Goal: Task Accomplishment & Management: Manage account settings

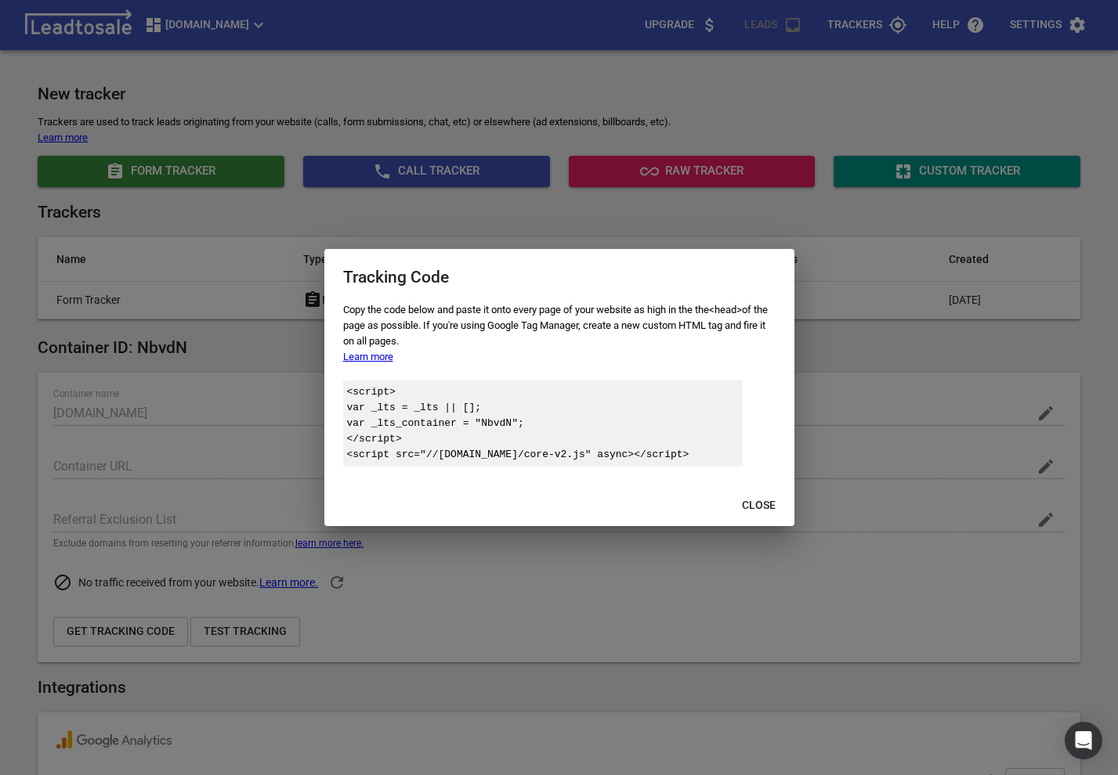
scroll to position [32, 0]
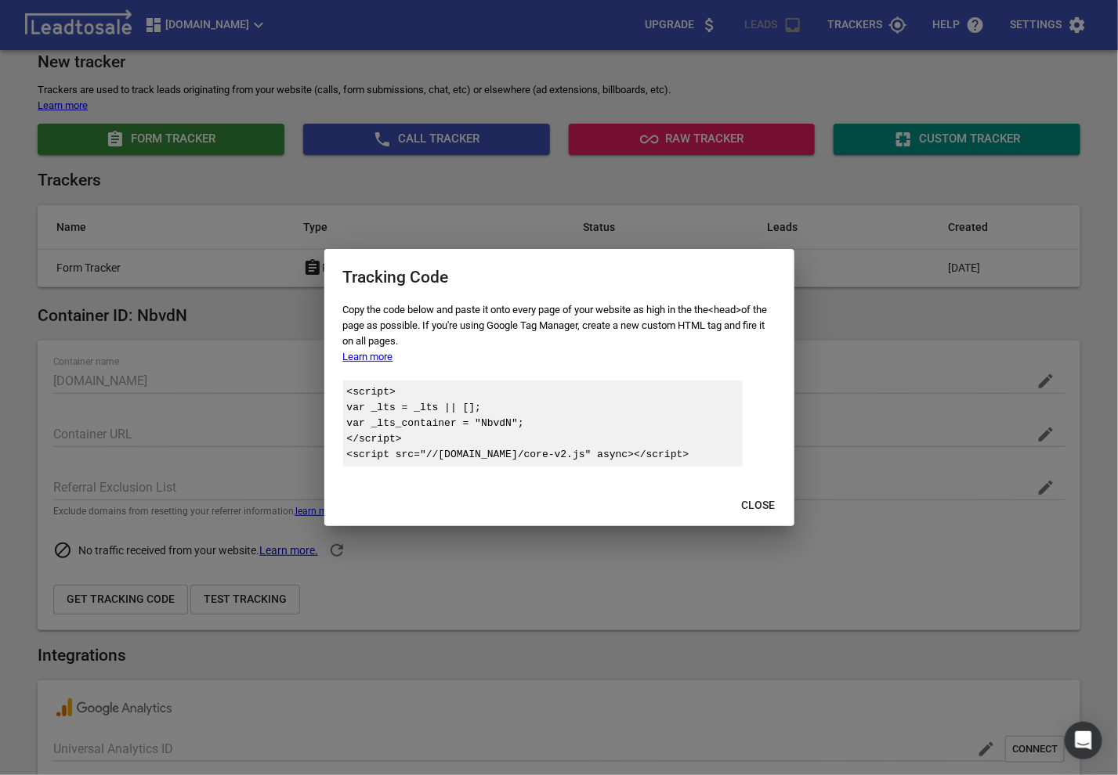
click at [987, 218] on div at bounding box center [559, 387] width 1118 height 775
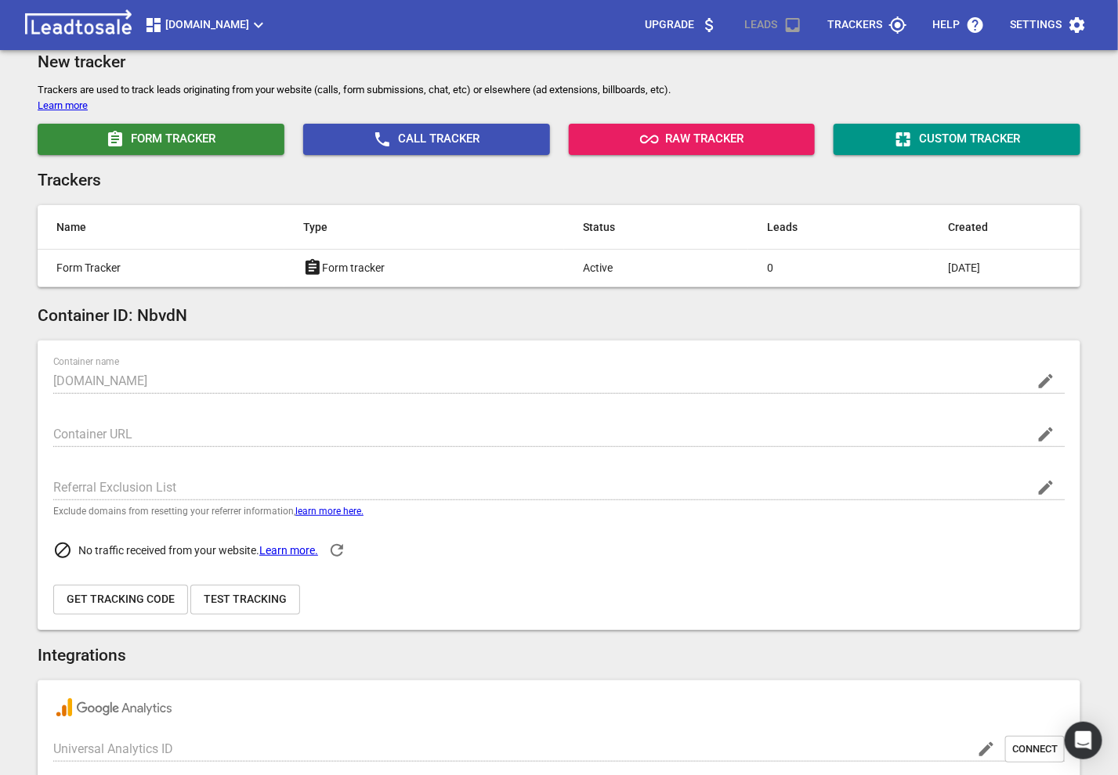
click at [833, 28] on p "Trackers" at bounding box center [854, 25] width 55 height 16
click at [247, 16] on span "bluelightweb.co.nz" at bounding box center [206, 25] width 124 height 19
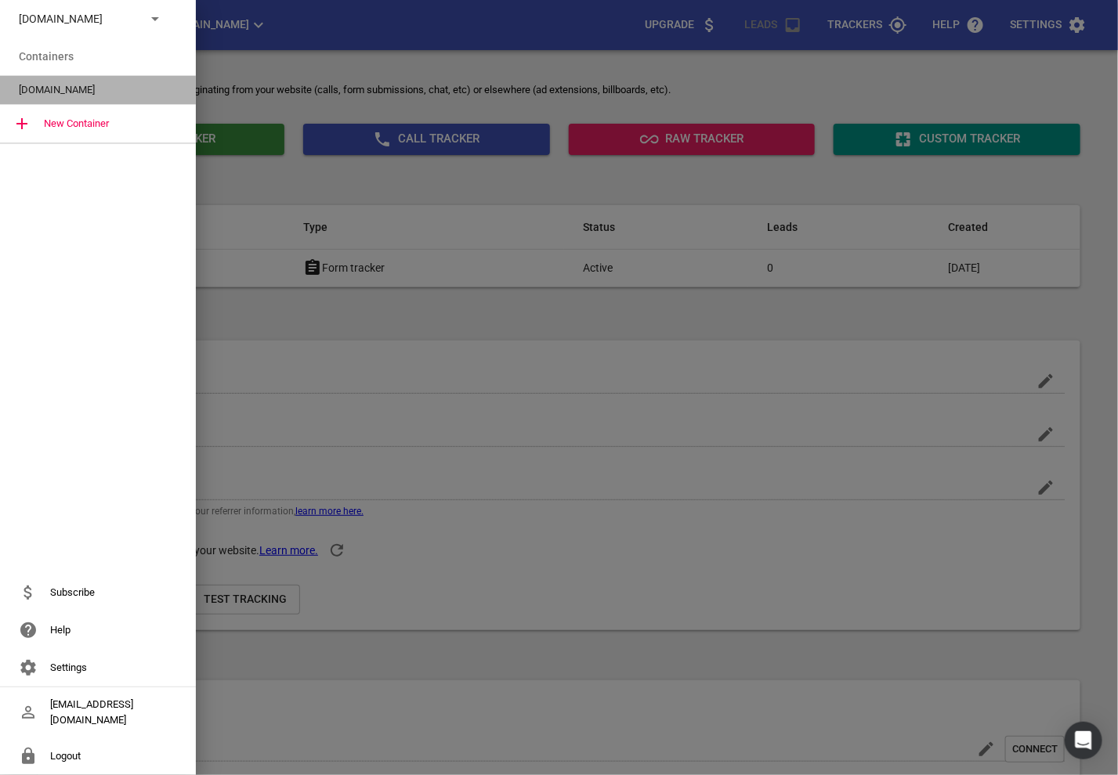
click at [93, 98] on div "bluelightweb.co.nz" at bounding box center [98, 90] width 196 height 28
click at [739, 87] on div at bounding box center [559, 387] width 1118 height 775
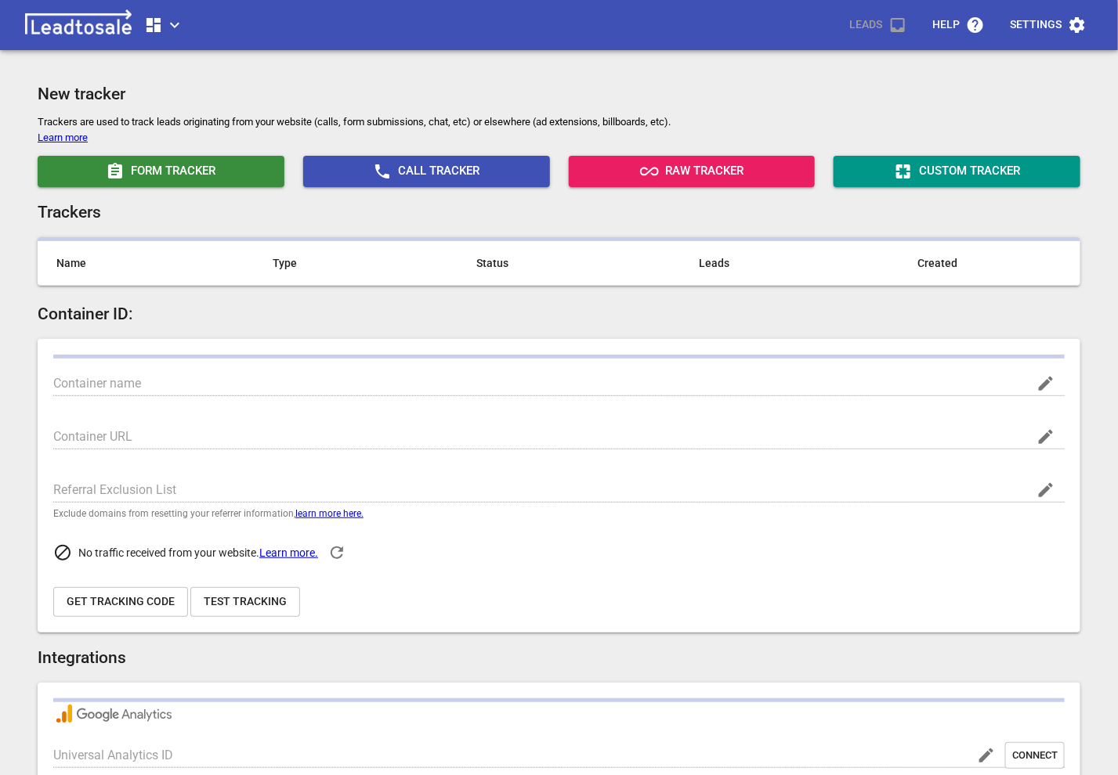
scroll to position [32, 0]
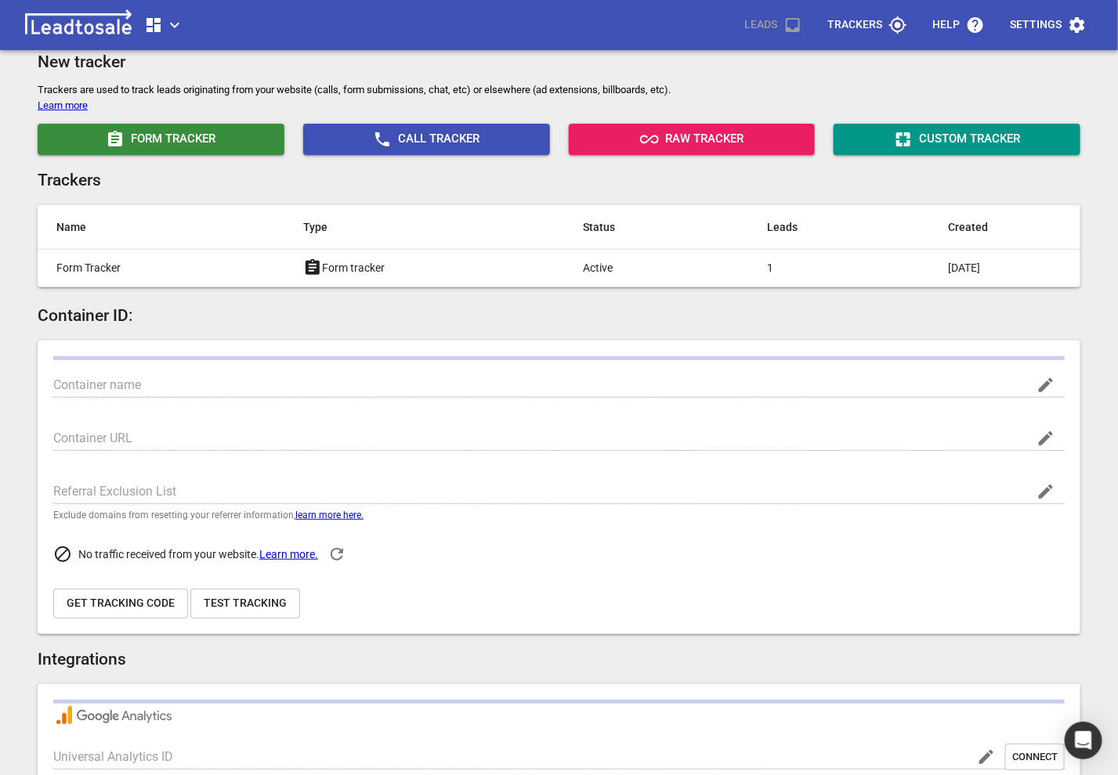
type input "bluelightweb.co.nz"
type input "G-0V5Y3PDY8T"
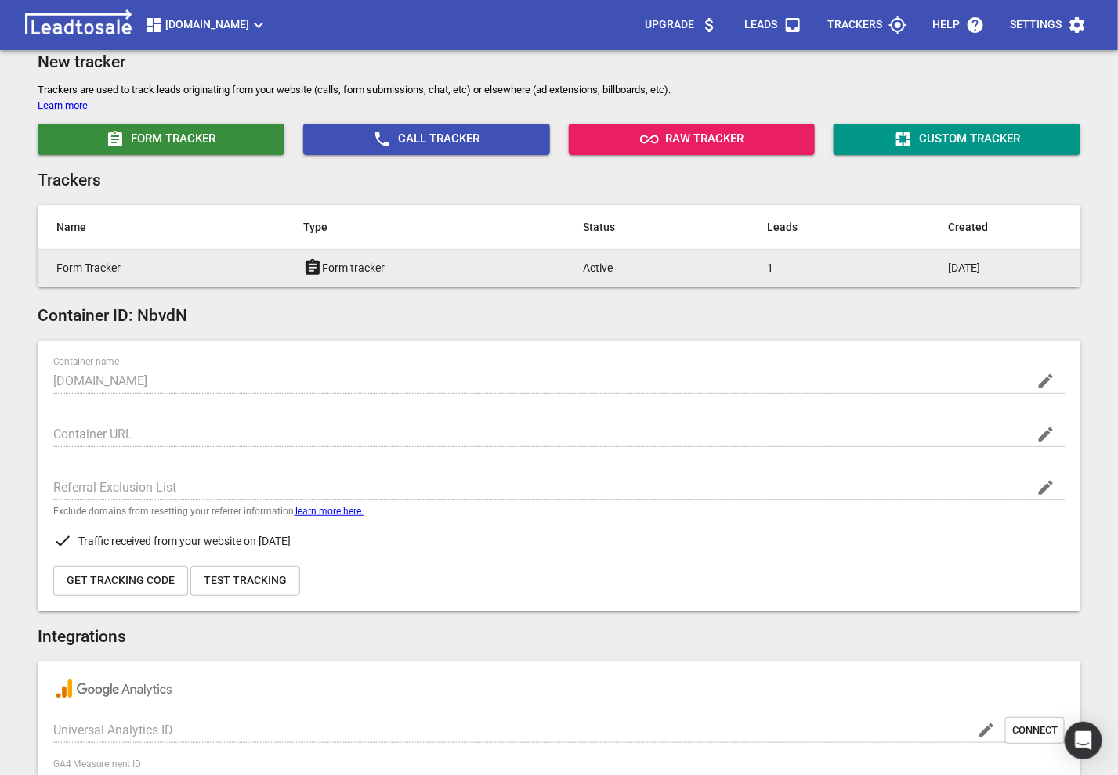
click at [767, 269] on p "1" at bounding box center [826, 268] width 118 height 16
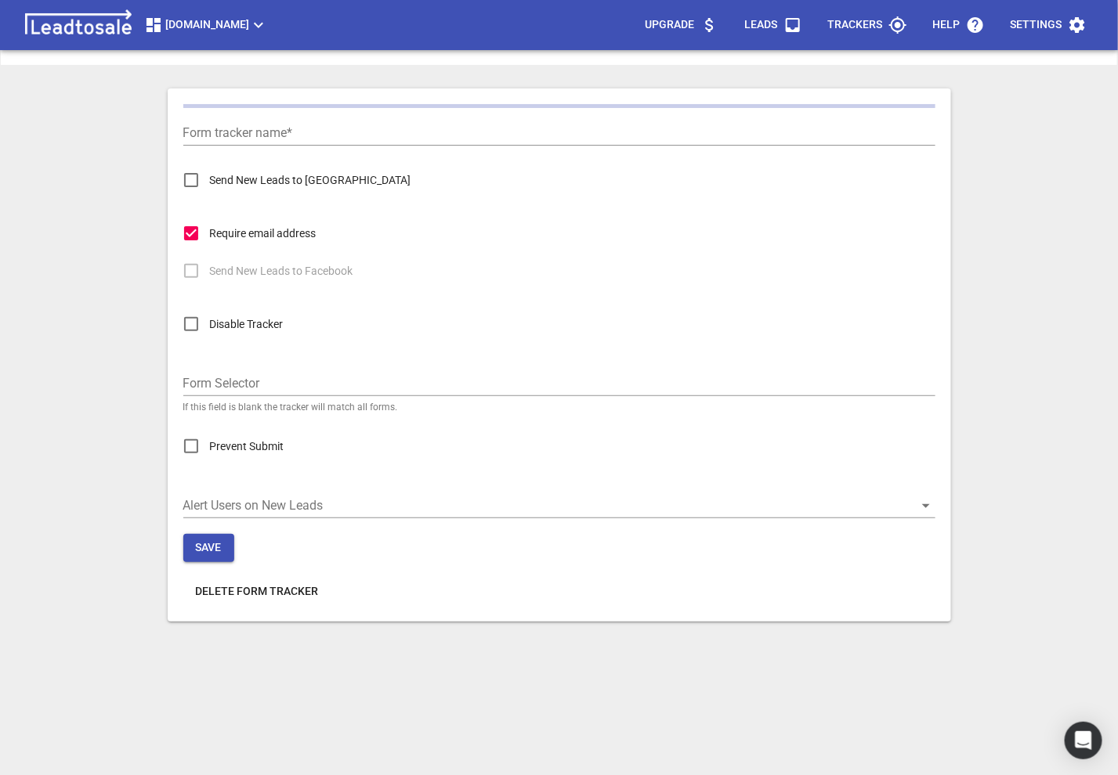
type input "Form Tracker"
checkbox input "true"
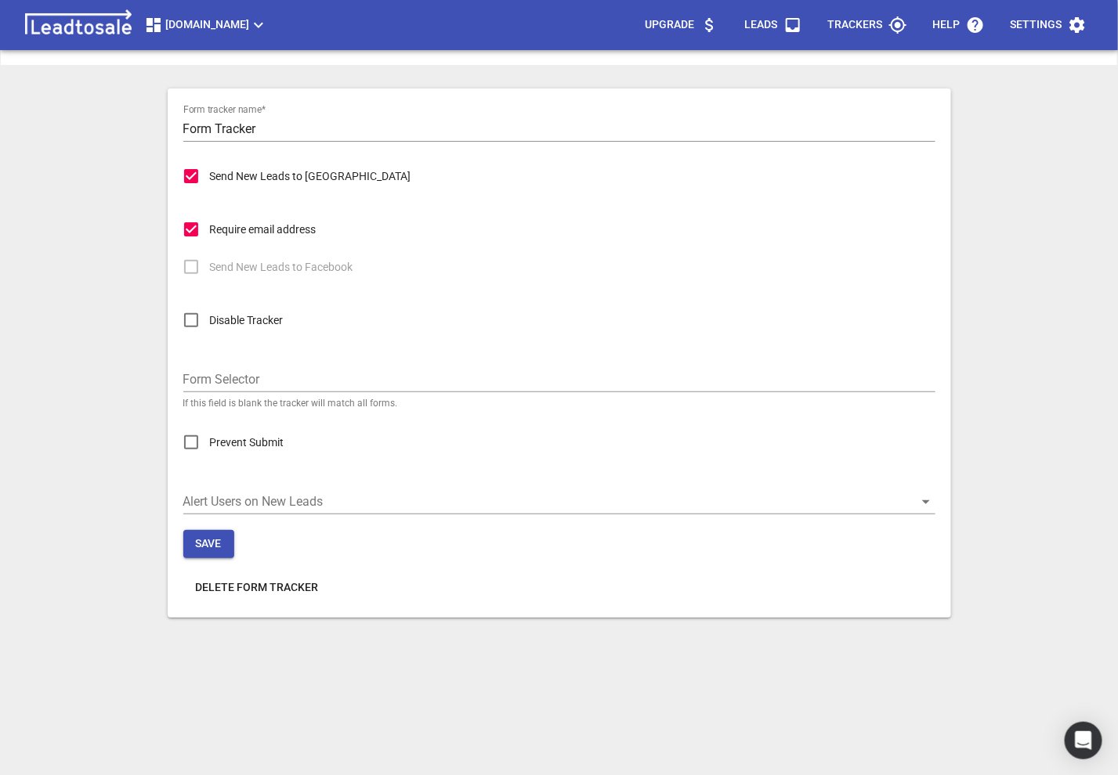
click at [757, 27] on p "Leads" at bounding box center [760, 25] width 33 height 16
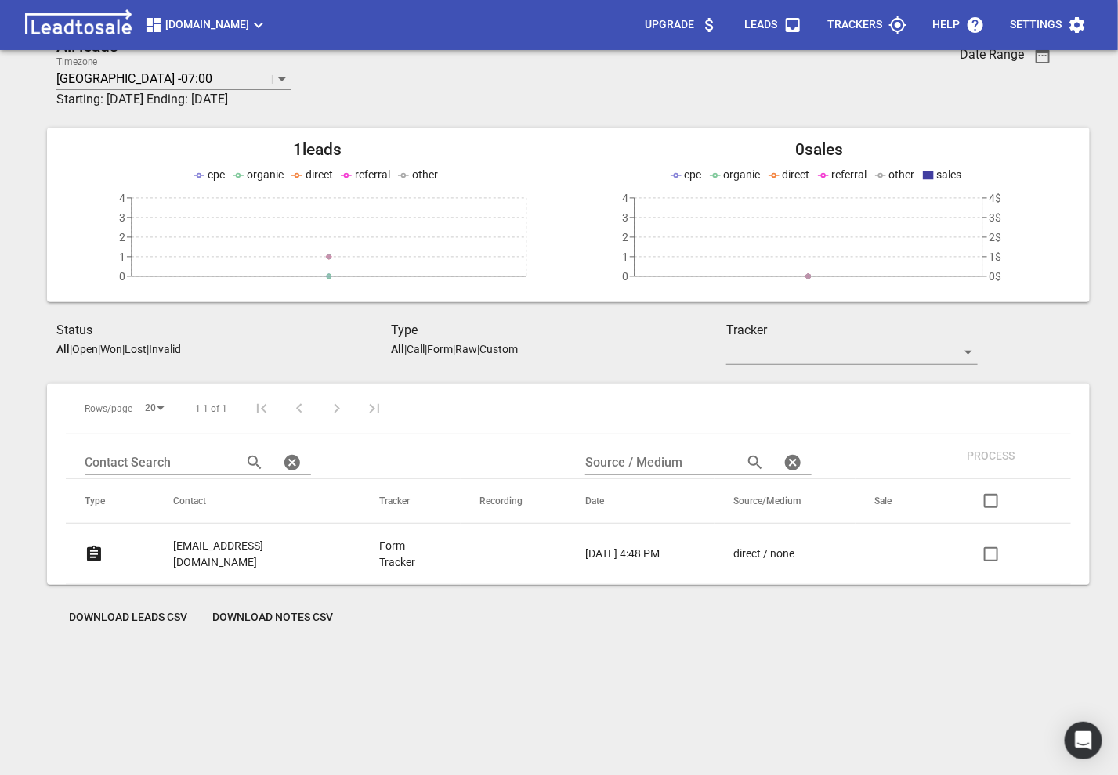
click at [241, 559] on link "nickb1893@gmail.com" at bounding box center [244, 554] width 143 height 54
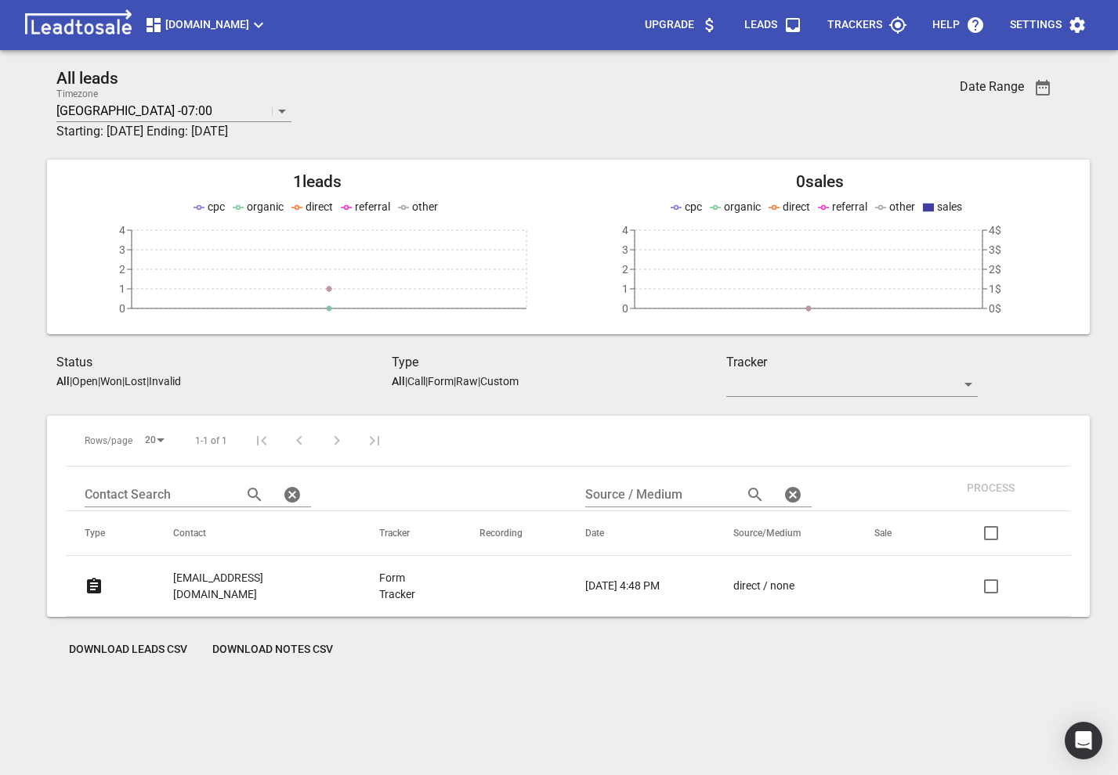
scroll to position [32, 0]
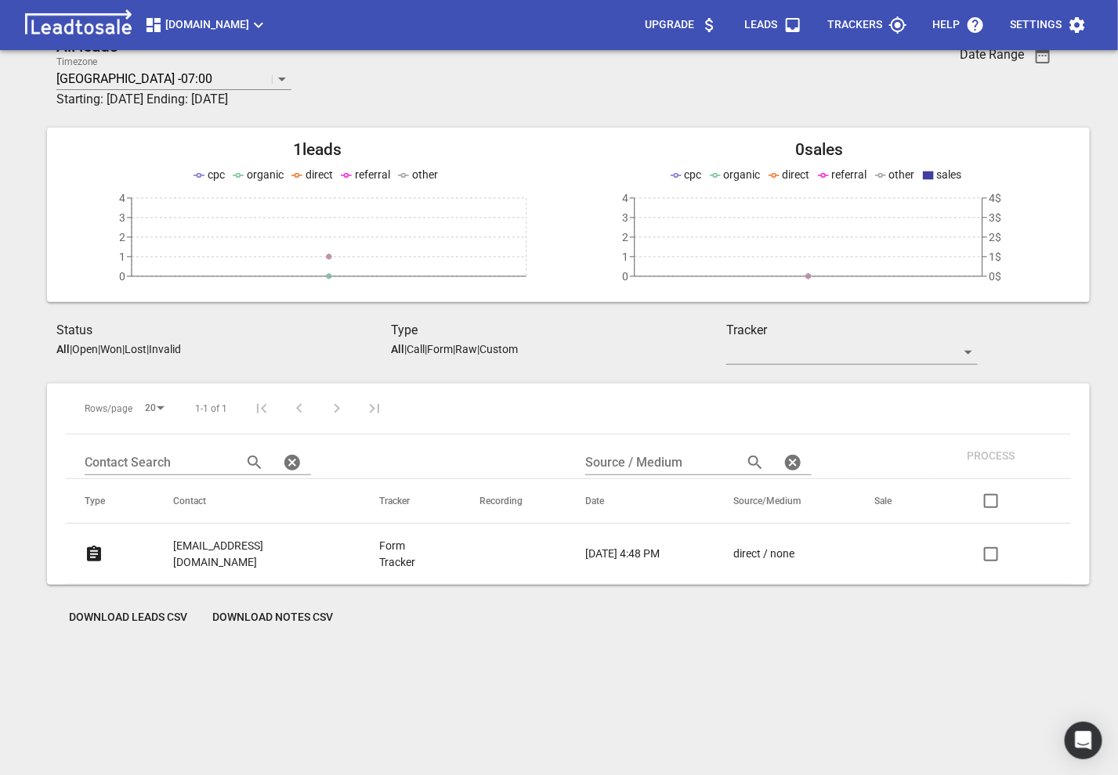
click at [186, 26] on span "[DOMAIN_NAME]" at bounding box center [206, 25] width 124 height 19
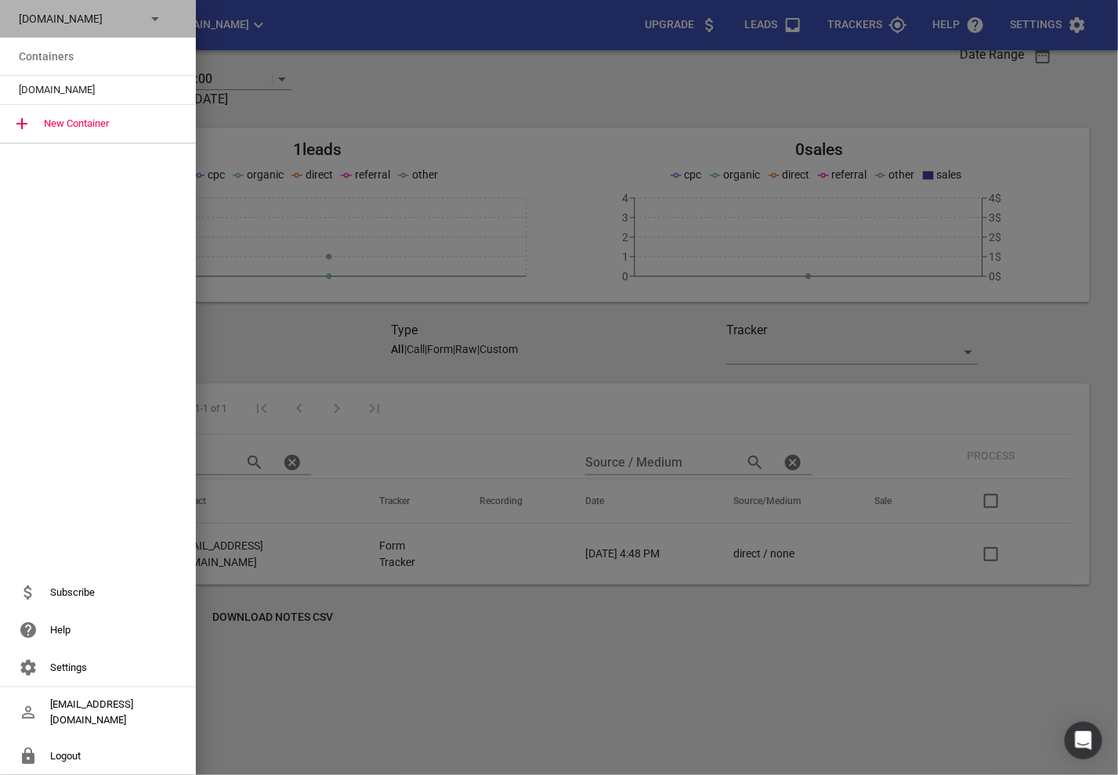
click at [74, 22] on p "bluelightweb.co.nz" at bounding box center [76, 19] width 114 height 16
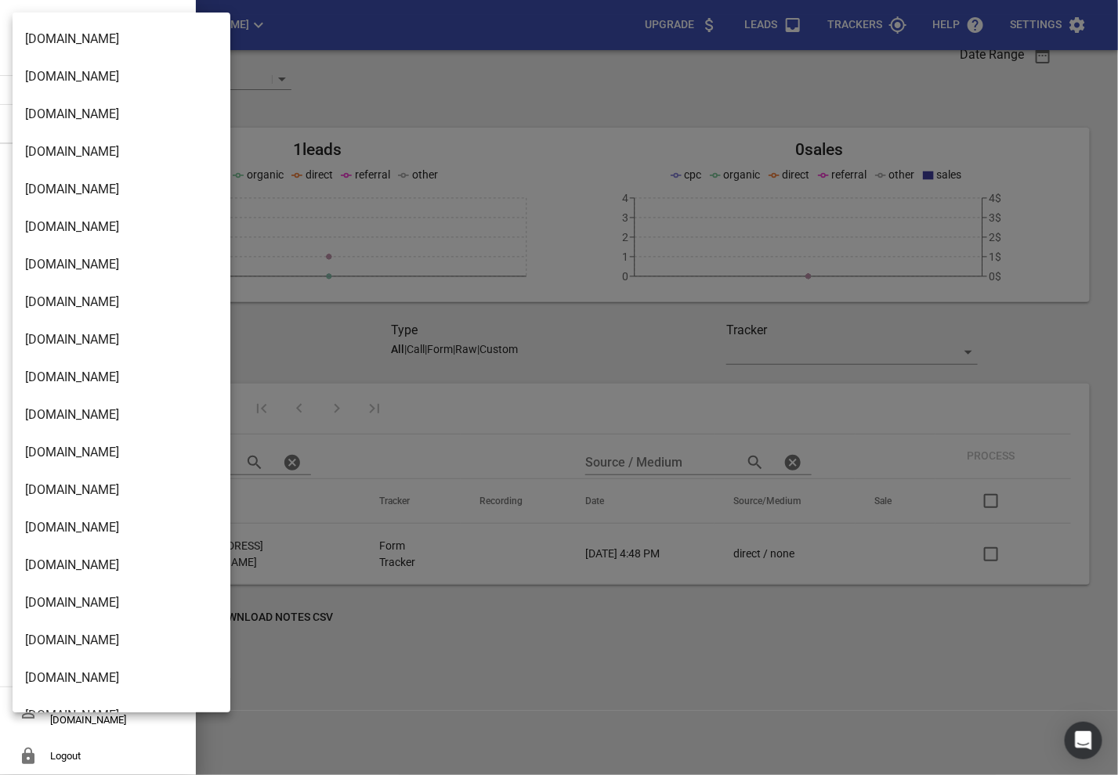
scroll to position [1126, 0]
click at [67, 417] on li "[DOMAIN_NAME]" at bounding box center [122, 415] width 218 height 38
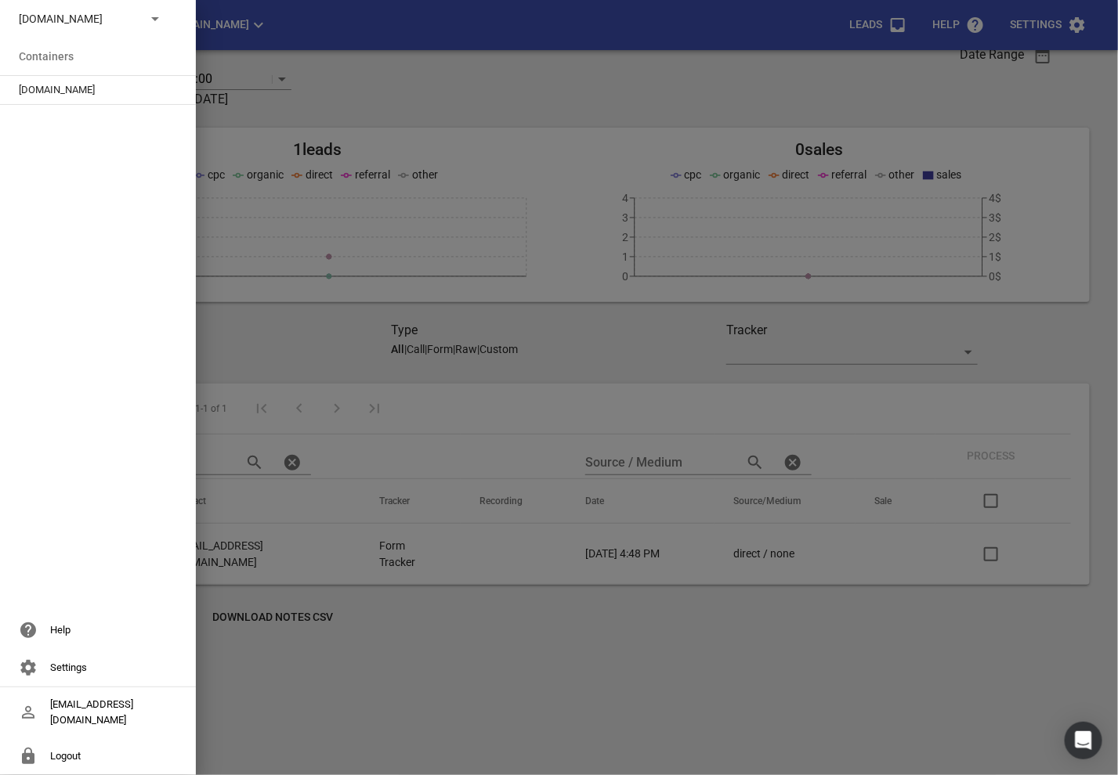
click at [46, 82] on span "[DOMAIN_NAME]" at bounding box center [92, 90] width 146 height 16
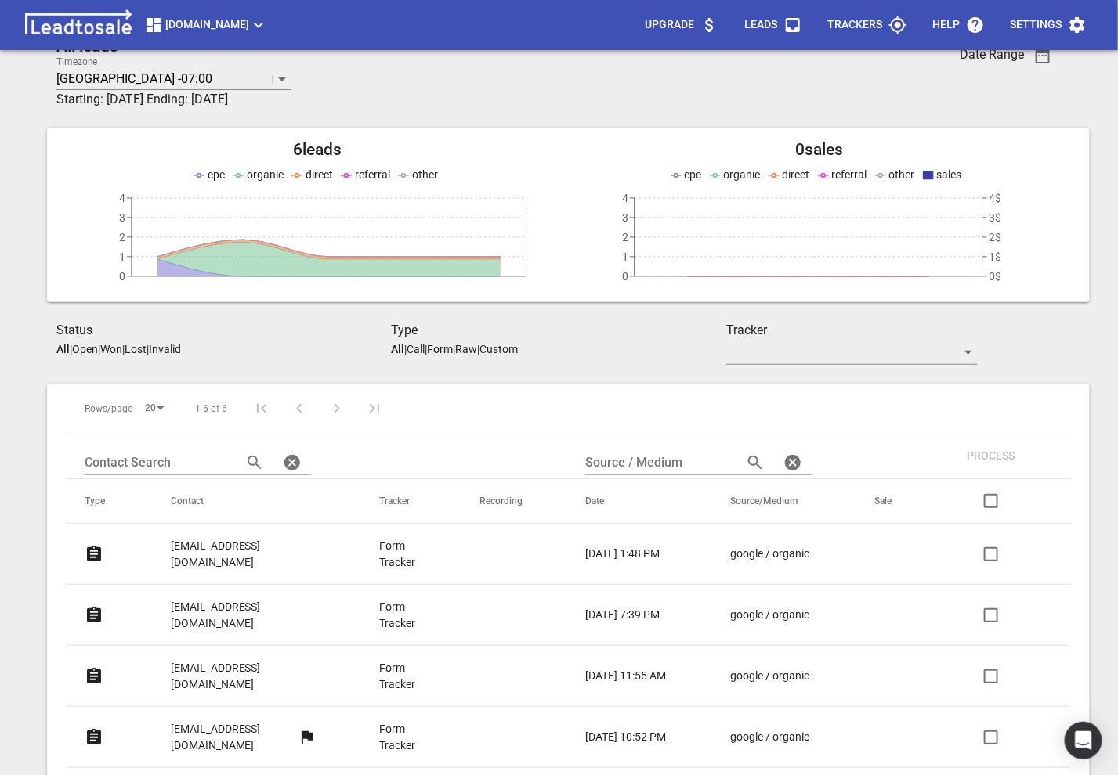
click at [1048, 19] on p "Settings" at bounding box center [1036, 25] width 52 height 16
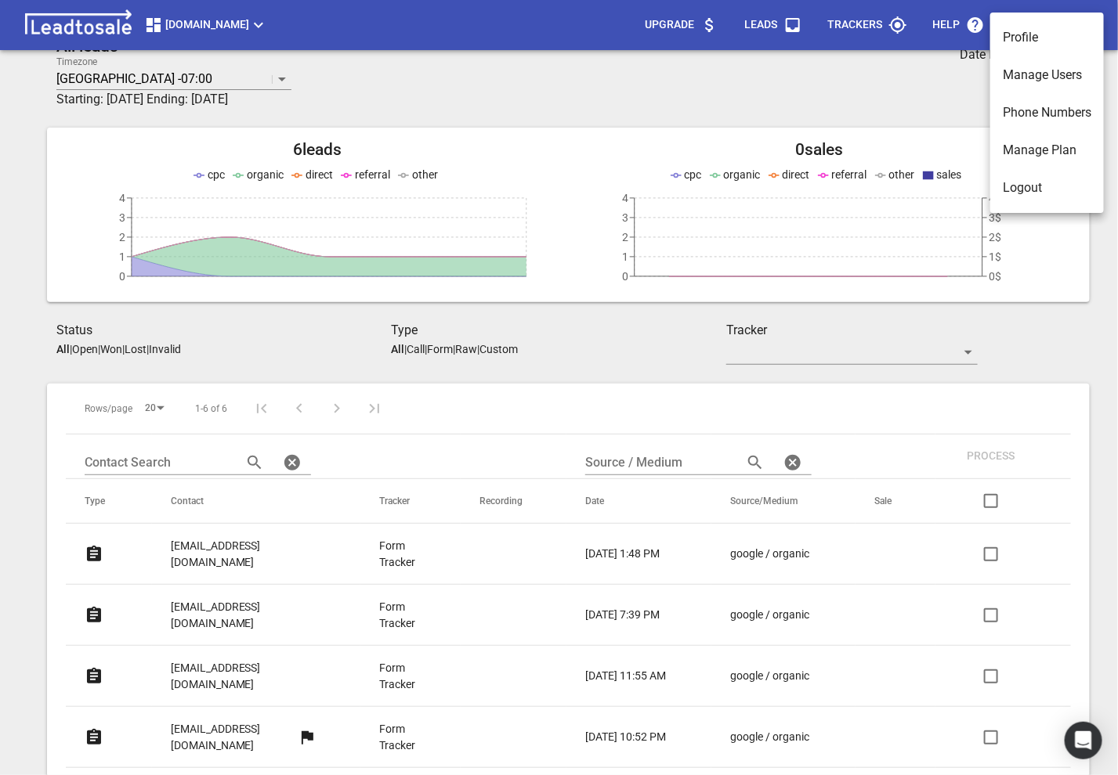
click at [749, 19] on div at bounding box center [559, 387] width 1118 height 775
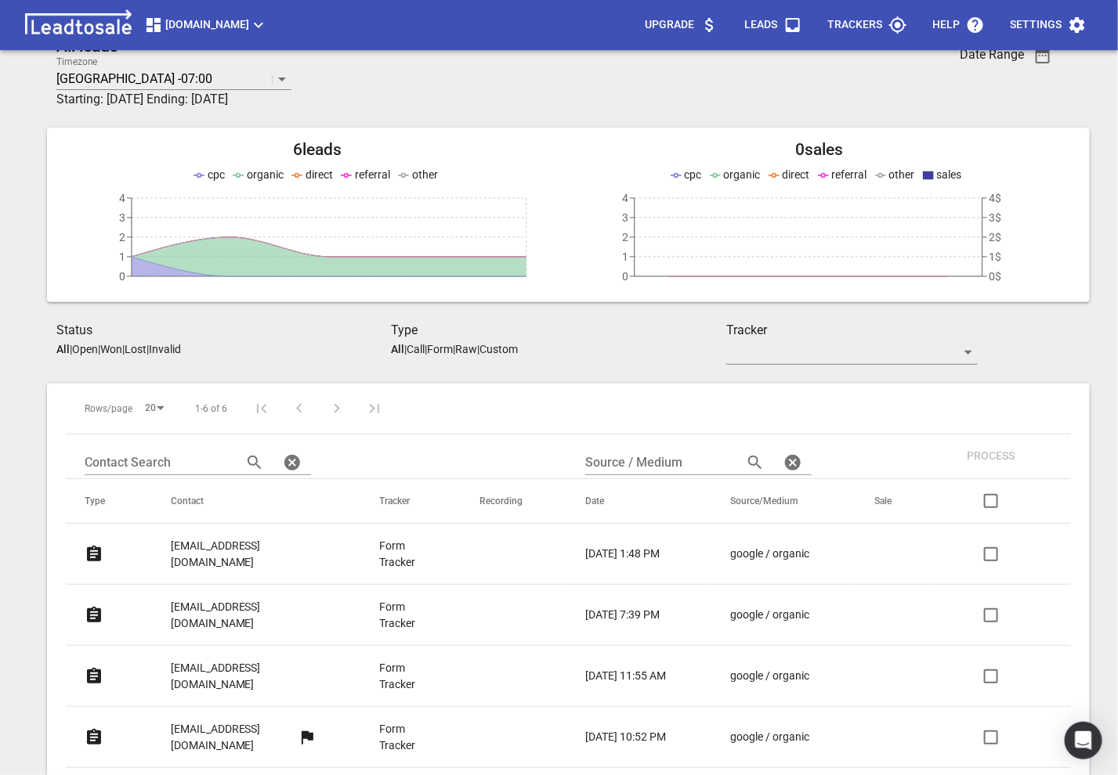
click at [749, 19] on p "Leads" at bounding box center [760, 25] width 33 height 16
click at [767, 20] on p "Leads" at bounding box center [760, 25] width 33 height 16
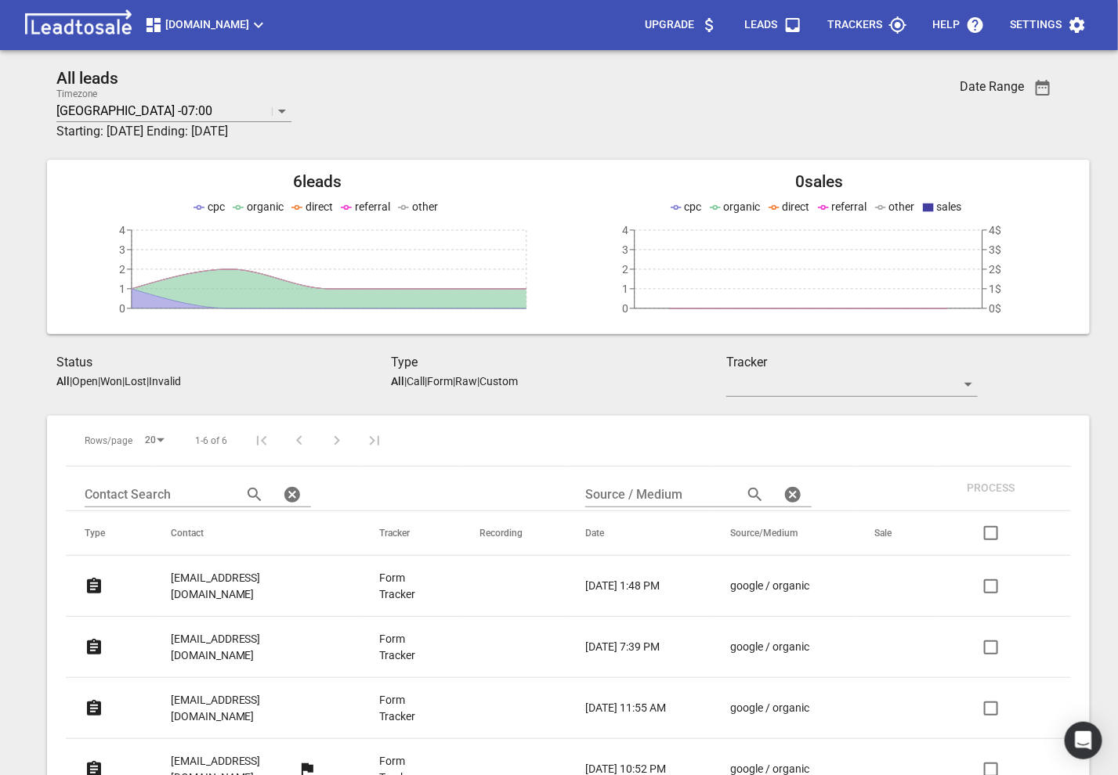
click at [262, 585] on link "[EMAIL_ADDRESS][DOMAIN_NAME]" at bounding box center [244, 586] width 146 height 54
click at [198, 633] on link "[EMAIL_ADDRESS][DOMAIN_NAME]" at bounding box center [244, 647] width 146 height 54
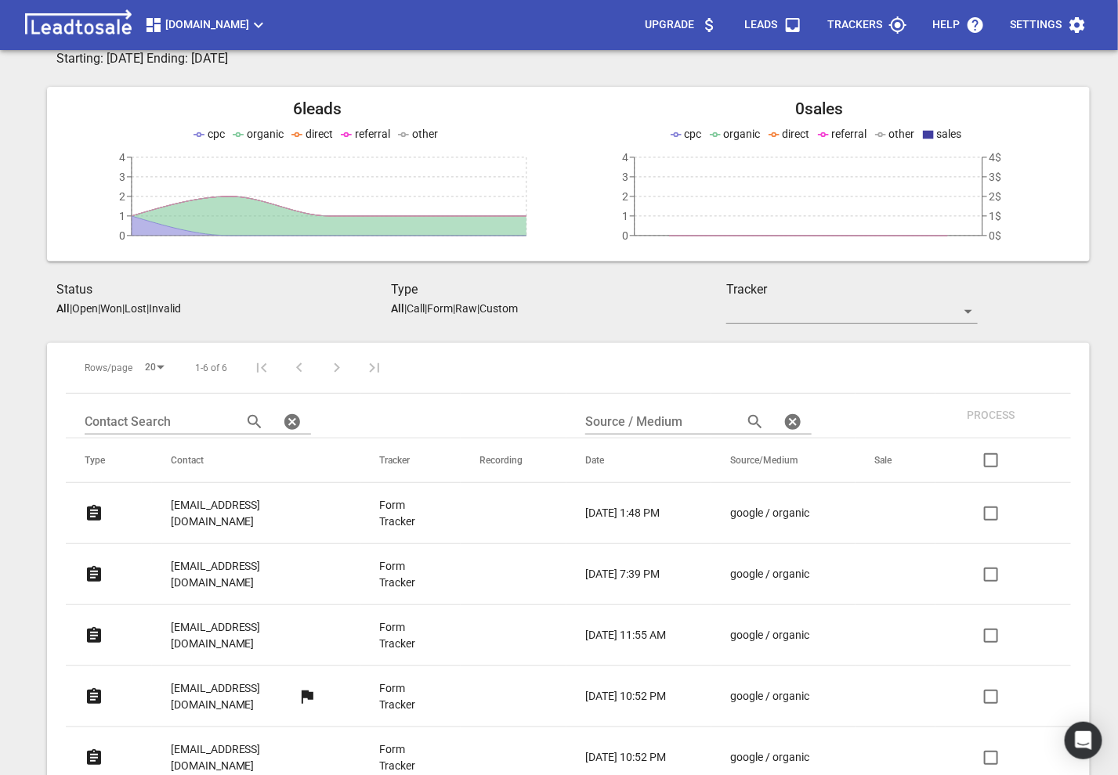
scroll to position [89, 0]
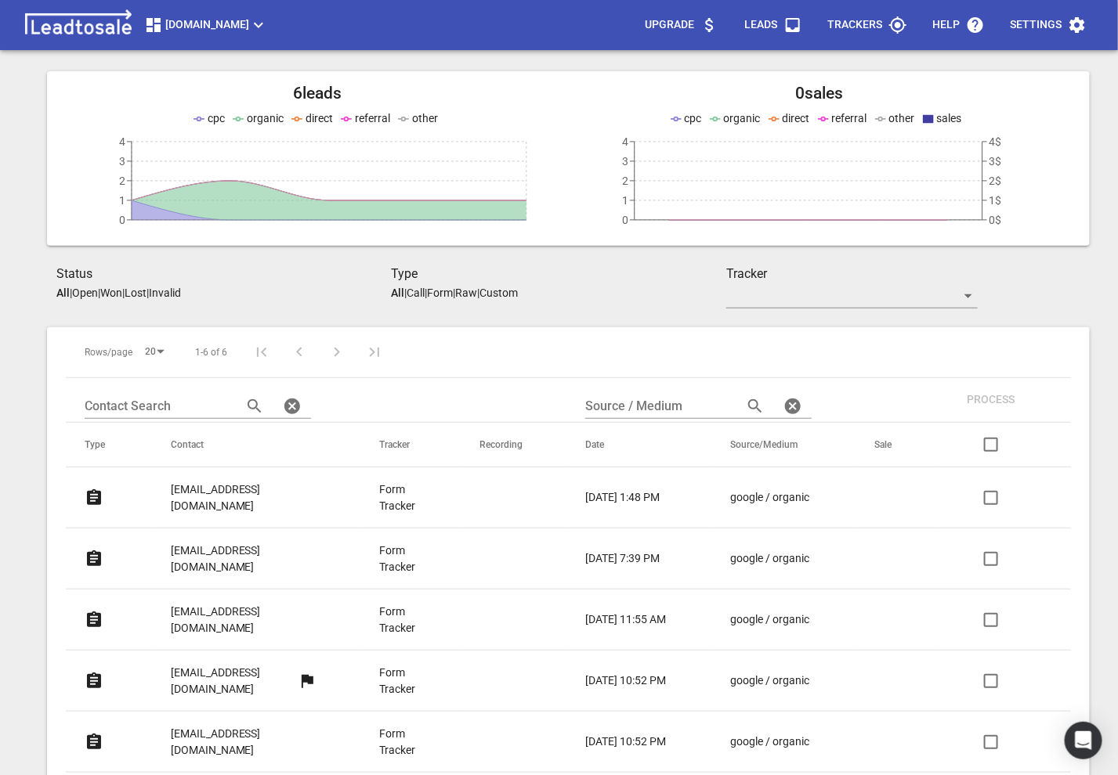
click at [226, 604] on p "[EMAIL_ADDRESS][DOMAIN_NAME]" at bounding box center [244, 620] width 146 height 32
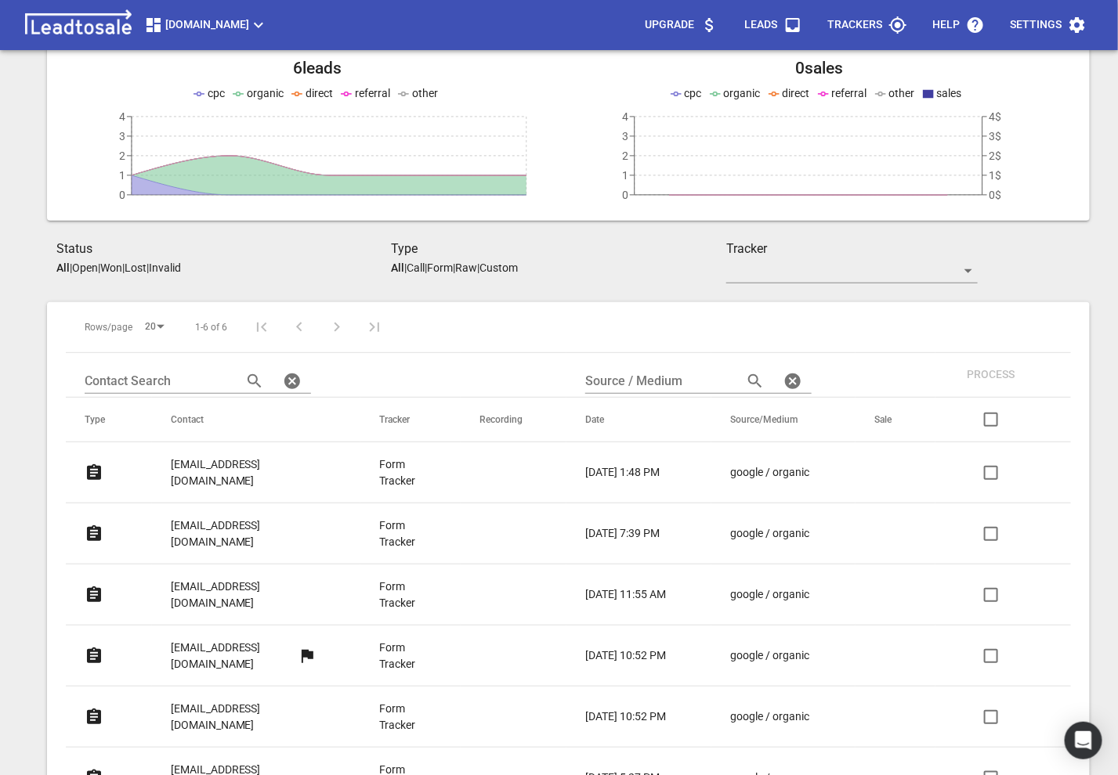
click at [204, 762] on p "info@jsbuilders.co.nz" at bounding box center [244, 778] width 146 height 32
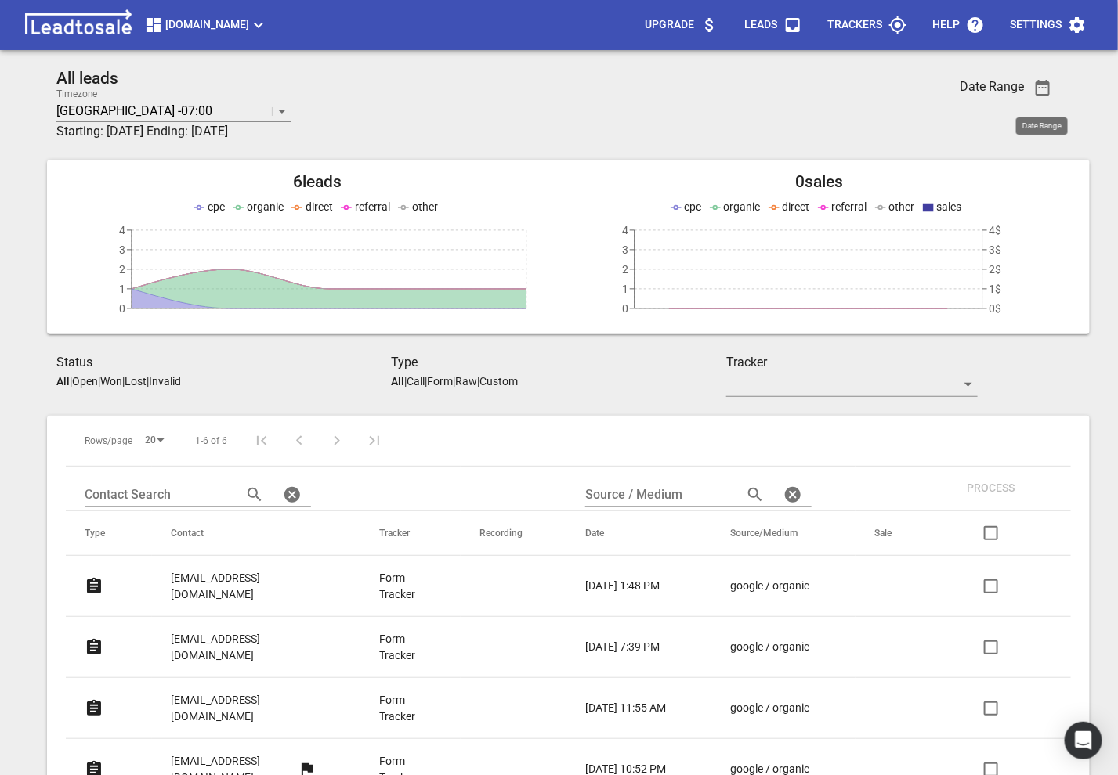
click at [1040, 90] on icon "button" at bounding box center [1042, 87] width 19 height 19
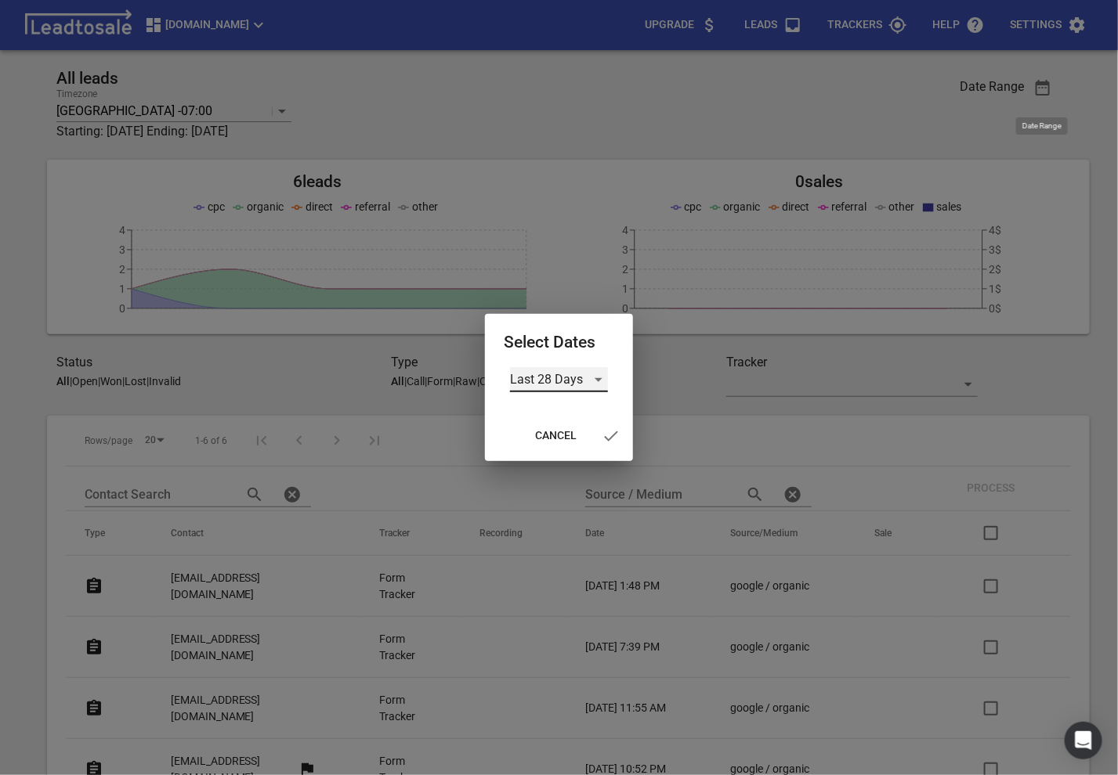
click at [557, 377] on div "Last 28 Days" at bounding box center [559, 379] width 98 height 25
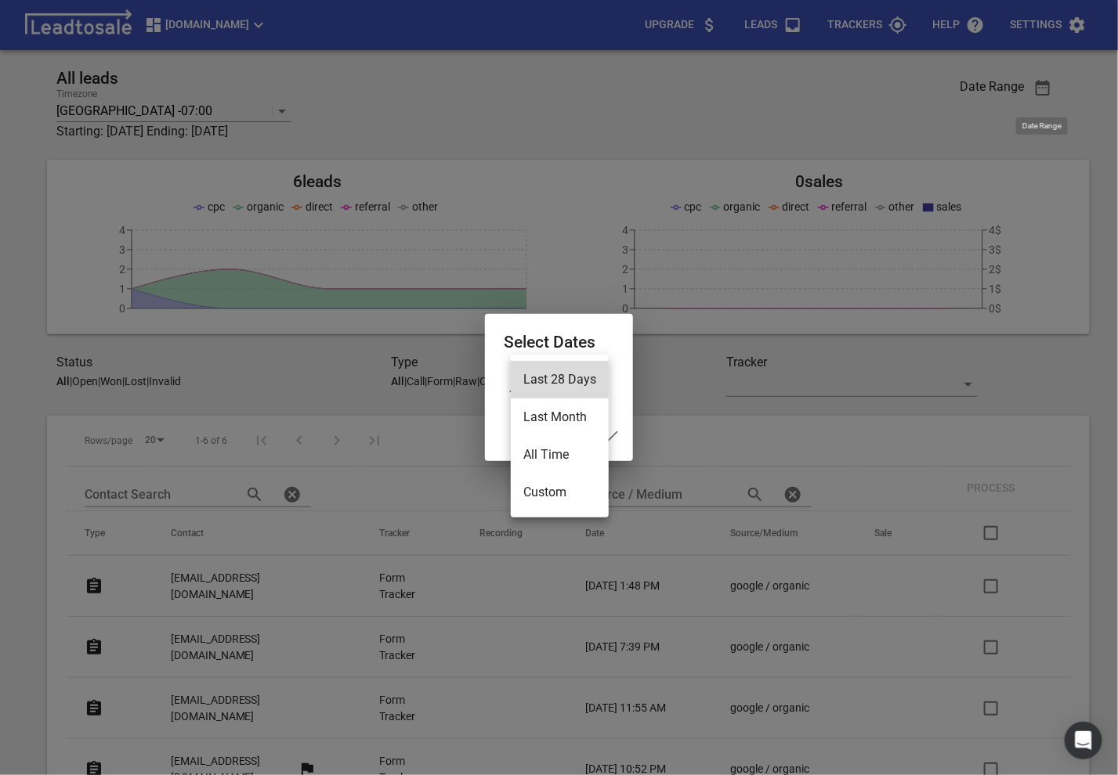
click at [556, 467] on li "All Time" at bounding box center [560, 455] width 98 height 38
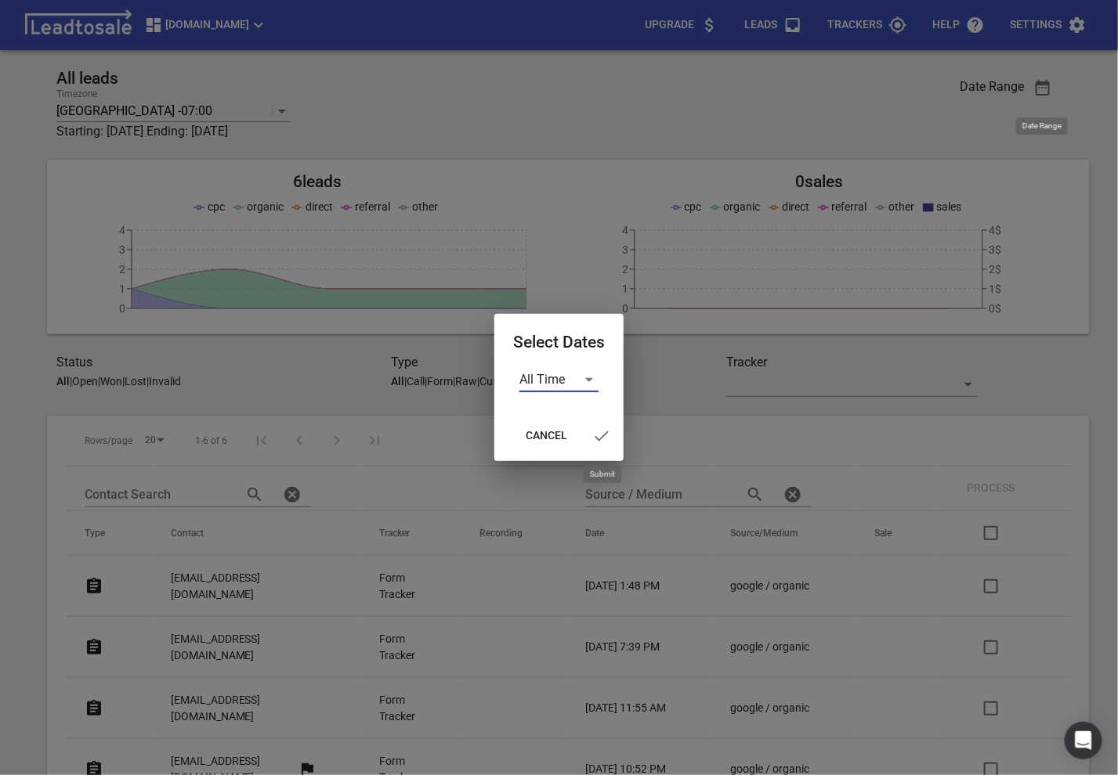
click at [602, 439] on icon "button" at bounding box center [601, 436] width 19 height 19
